Goal: Transaction & Acquisition: Download file/media

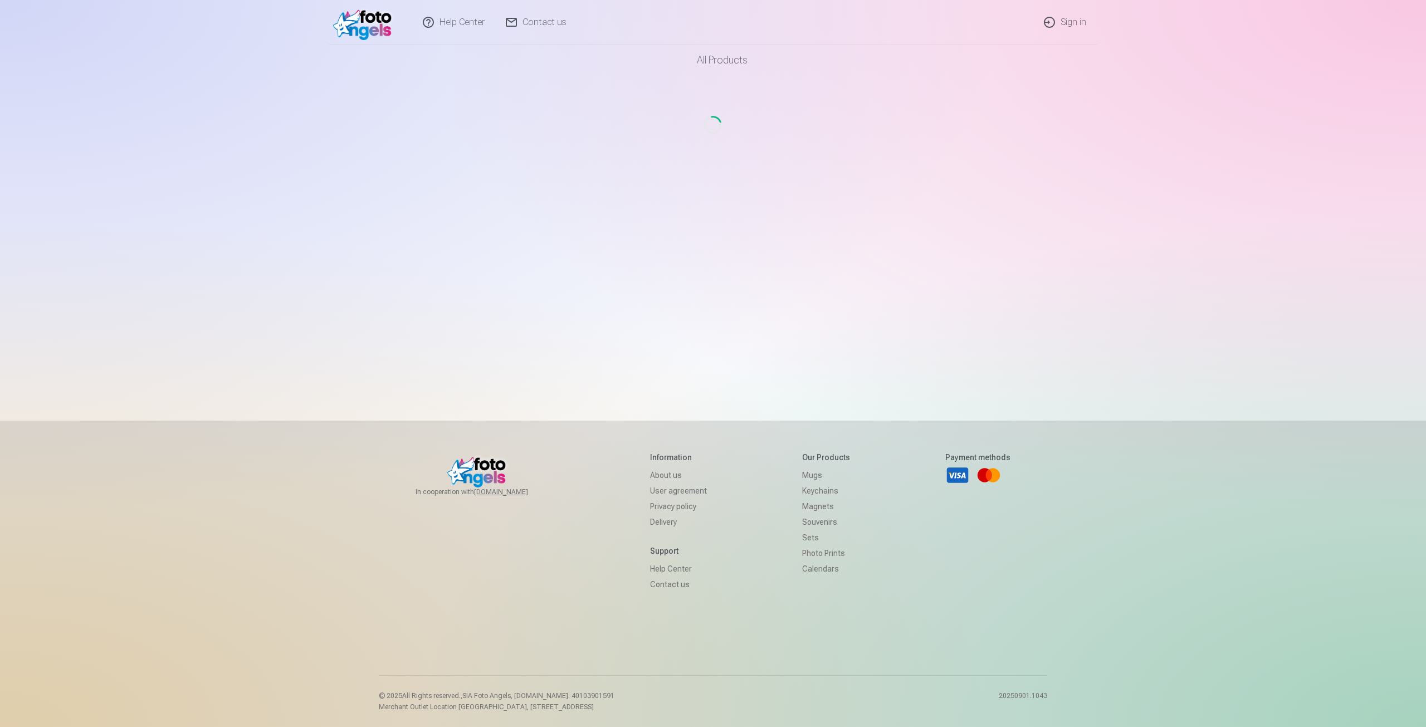
click at [1075, 19] on link "Sign in" at bounding box center [1066, 22] width 64 height 45
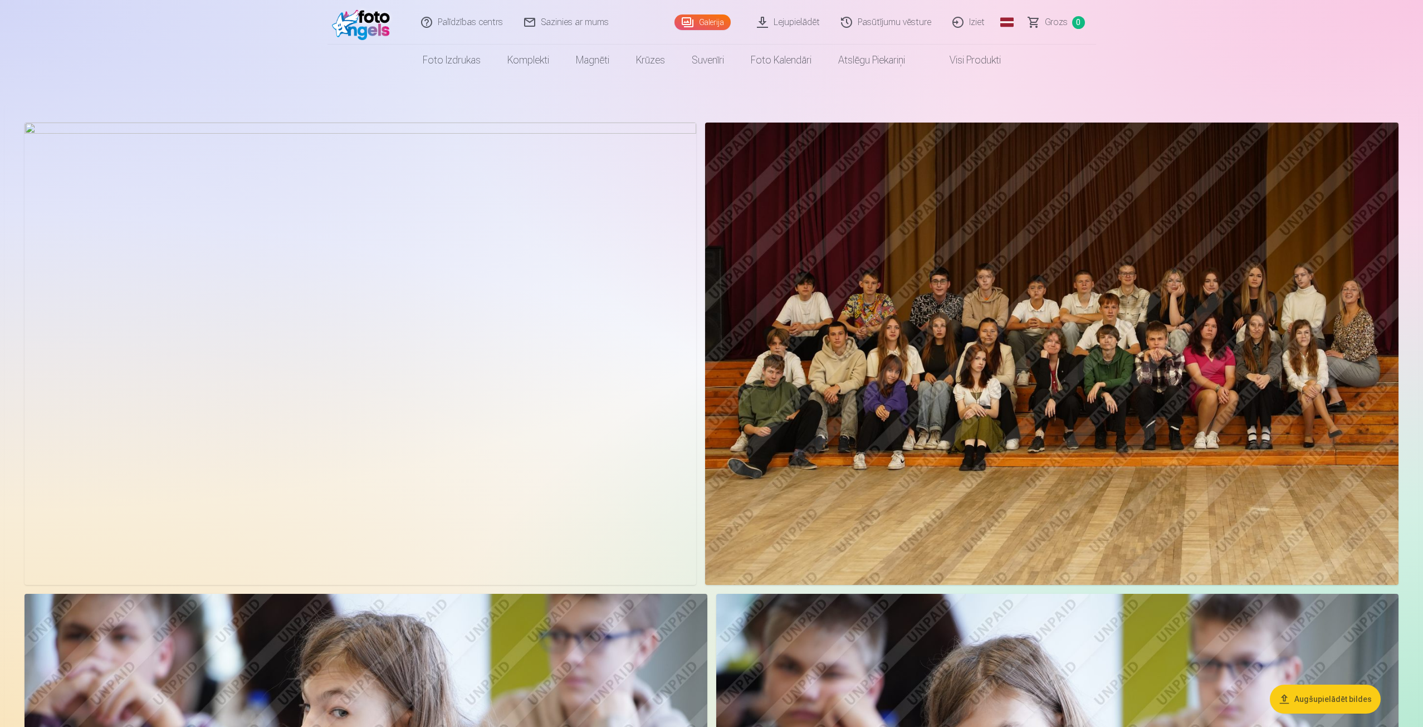
click at [801, 19] on link "Lejupielādēt" at bounding box center [789, 22] width 84 height 45
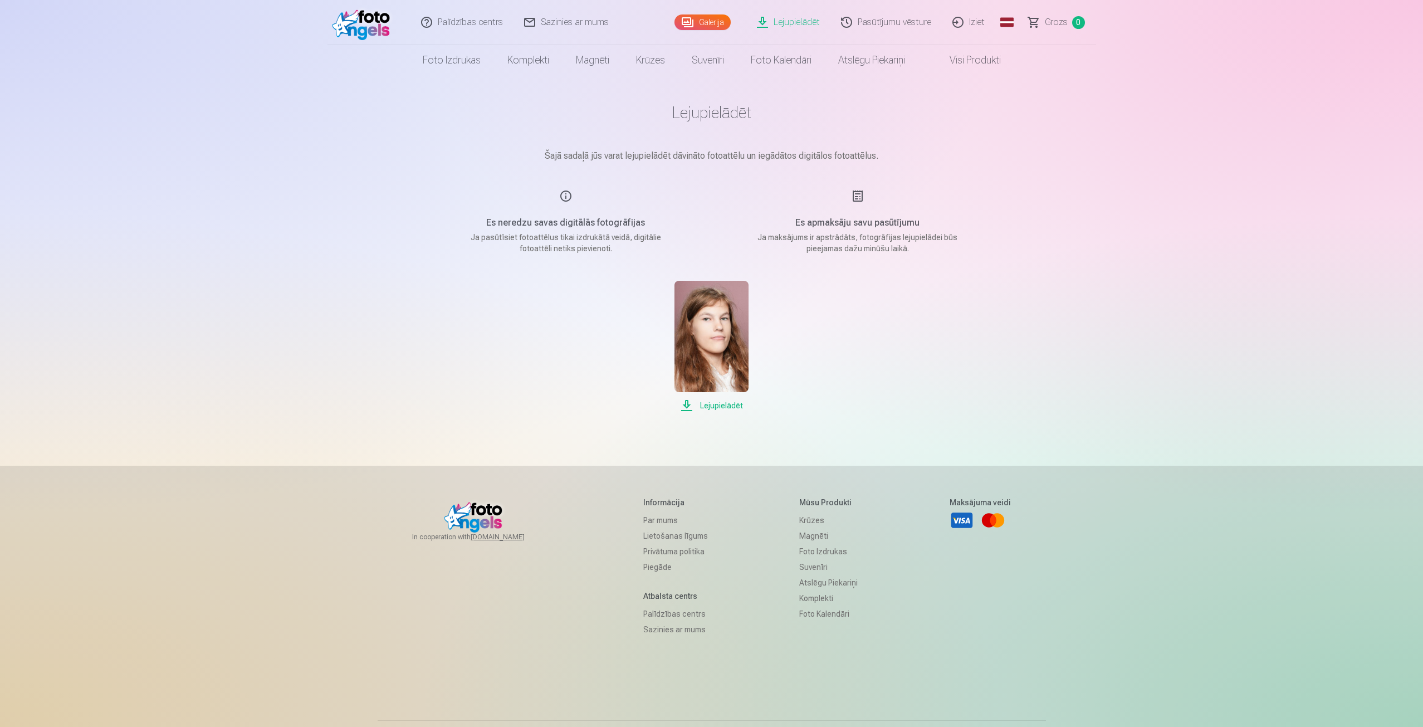
click at [716, 404] on span "Lejupielādēt" at bounding box center [712, 405] width 74 height 13
click at [736, 404] on span "Lejupielādēt" at bounding box center [712, 405] width 74 height 13
